Goal: Check status: Check status

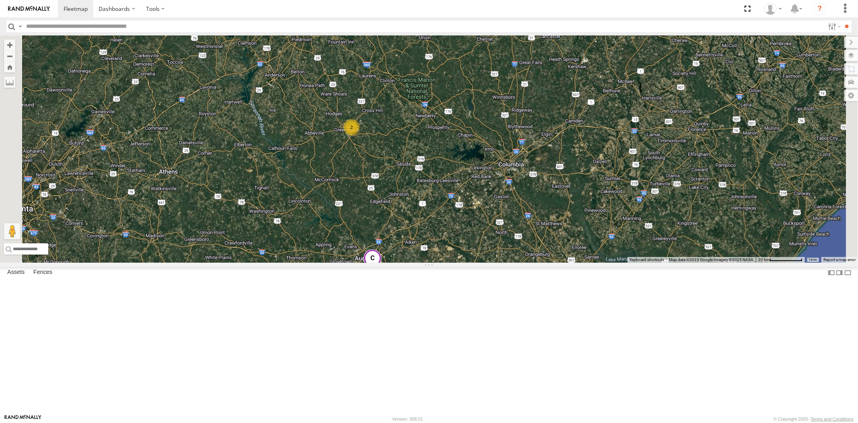
click at [360, 135] on div "2" at bounding box center [352, 127] width 16 height 16
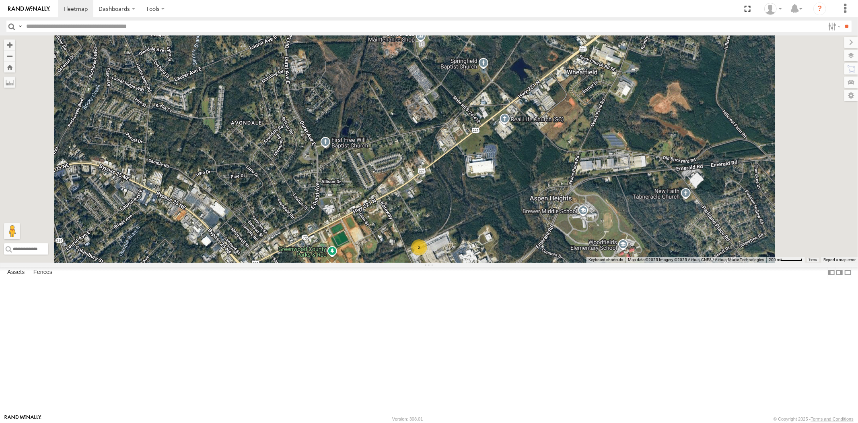
click at [427, 255] on div "2" at bounding box center [419, 247] width 16 height 16
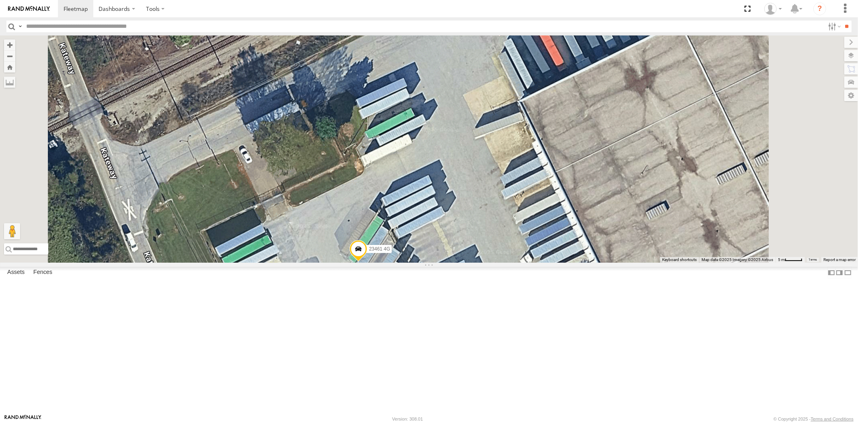
click at [367, 262] on span at bounding box center [359, 251] width 18 height 22
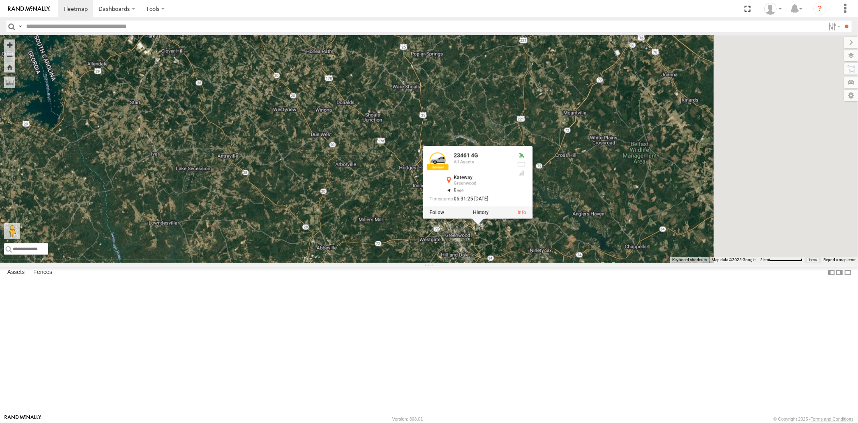
drag, startPoint x: 733, startPoint y: 336, endPoint x: 600, endPoint y: 223, distance: 175.0
click at [600, 223] on div "23480 23460 NEW 23467 4G 23207xx 23207 NEW 23466 23461 4G 23461 4G All Assets K…" at bounding box center [429, 148] width 858 height 227
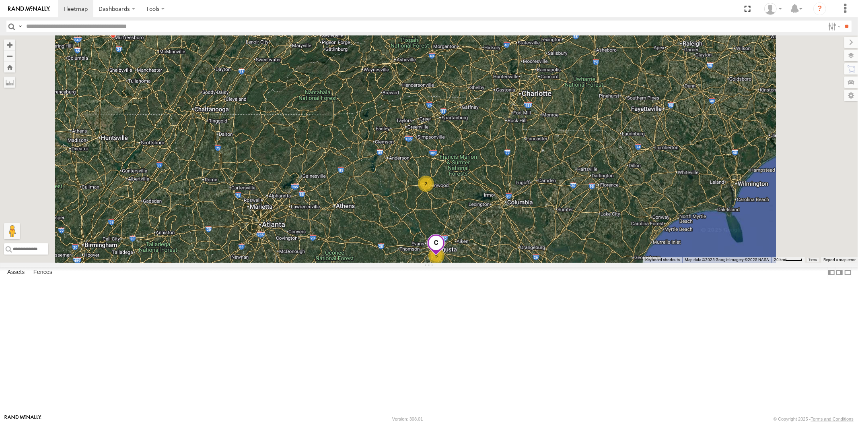
click at [434, 192] on div "2" at bounding box center [426, 183] width 16 height 16
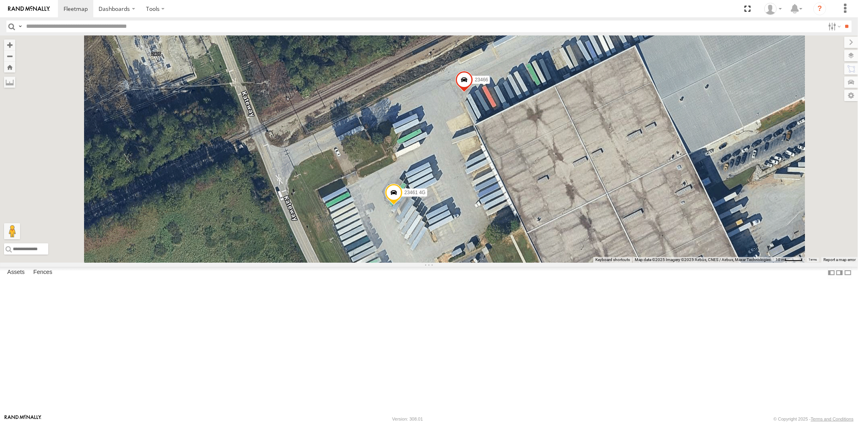
click at [403, 205] on span at bounding box center [394, 195] width 18 height 22
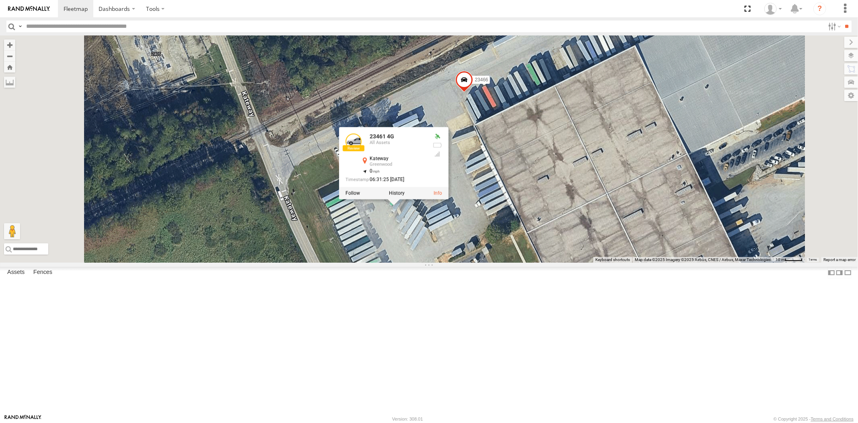
drag, startPoint x: 522, startPoint y: 256, endPoint x: 467, endPoint y: 256, distance: 55.1
click at [426, 182] on div "06:31:25 [DATE]" at bounding box center [386, 179] width 80 height 5
click at [426, 167] on div "Greenwood" at bounding box center [398, 164] width 56 height 5
drag, startPoint x: 499, startPoint y: 237, endPoint x: 473, endPoint y: 238, distance: 26.2
click at [426, 168] on div "[PERSON_NAME] 34.21017 , -82.12829" at bounding box center [393, 162] width 66 height 12
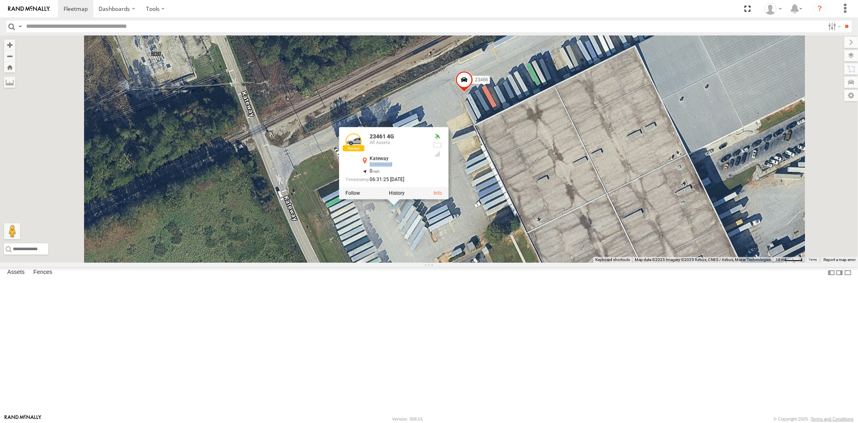
click at [426, 167] on div "Greenwood" at bounding box center [398, 164] width 56 height 5
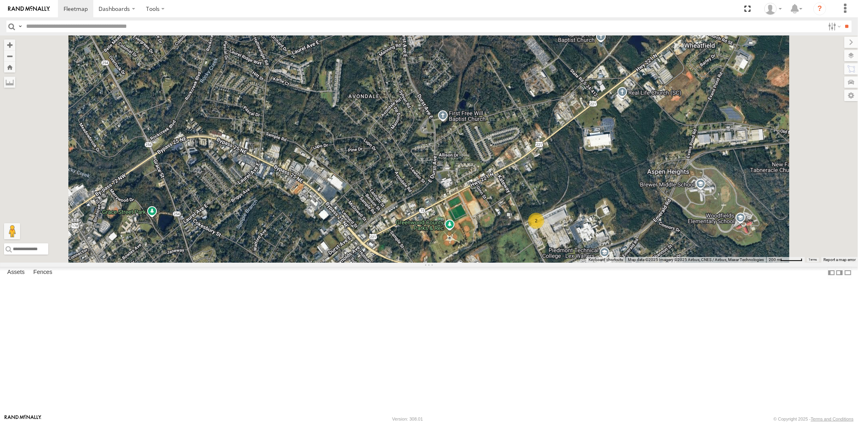
click at [544, 229] on div "2" at bounding box center [536, 220] width 16 height 16
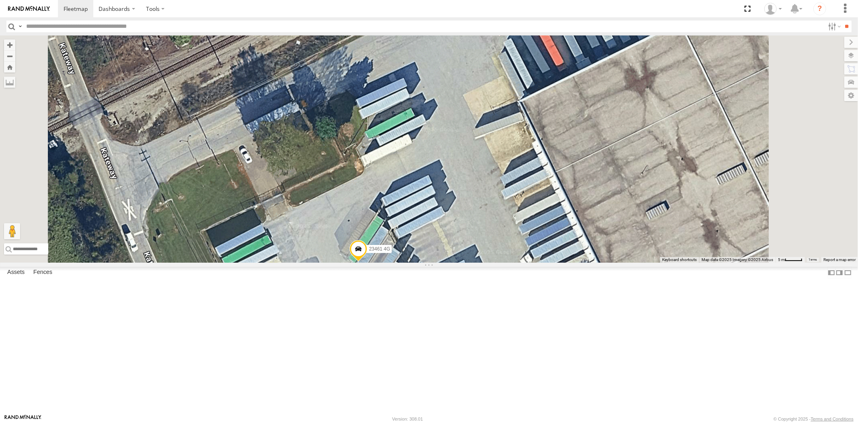
click at [367, 262] on span at bounding box center [359, 251] width 18 height 22
